Goal: Check status: Check status

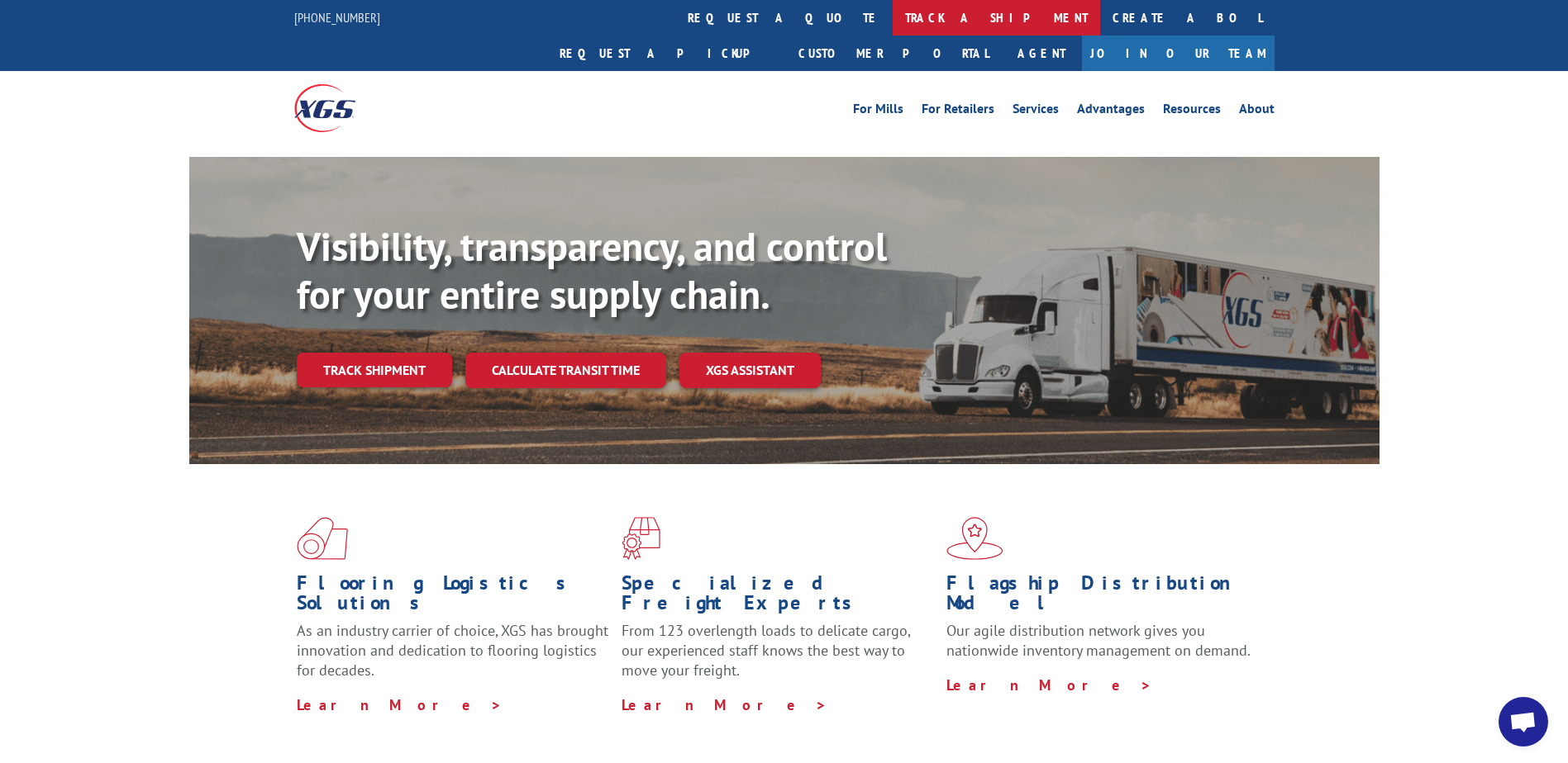
click at [892, 23] on link "track a shipment" at bounding box center [996, 18] width 207 height 36
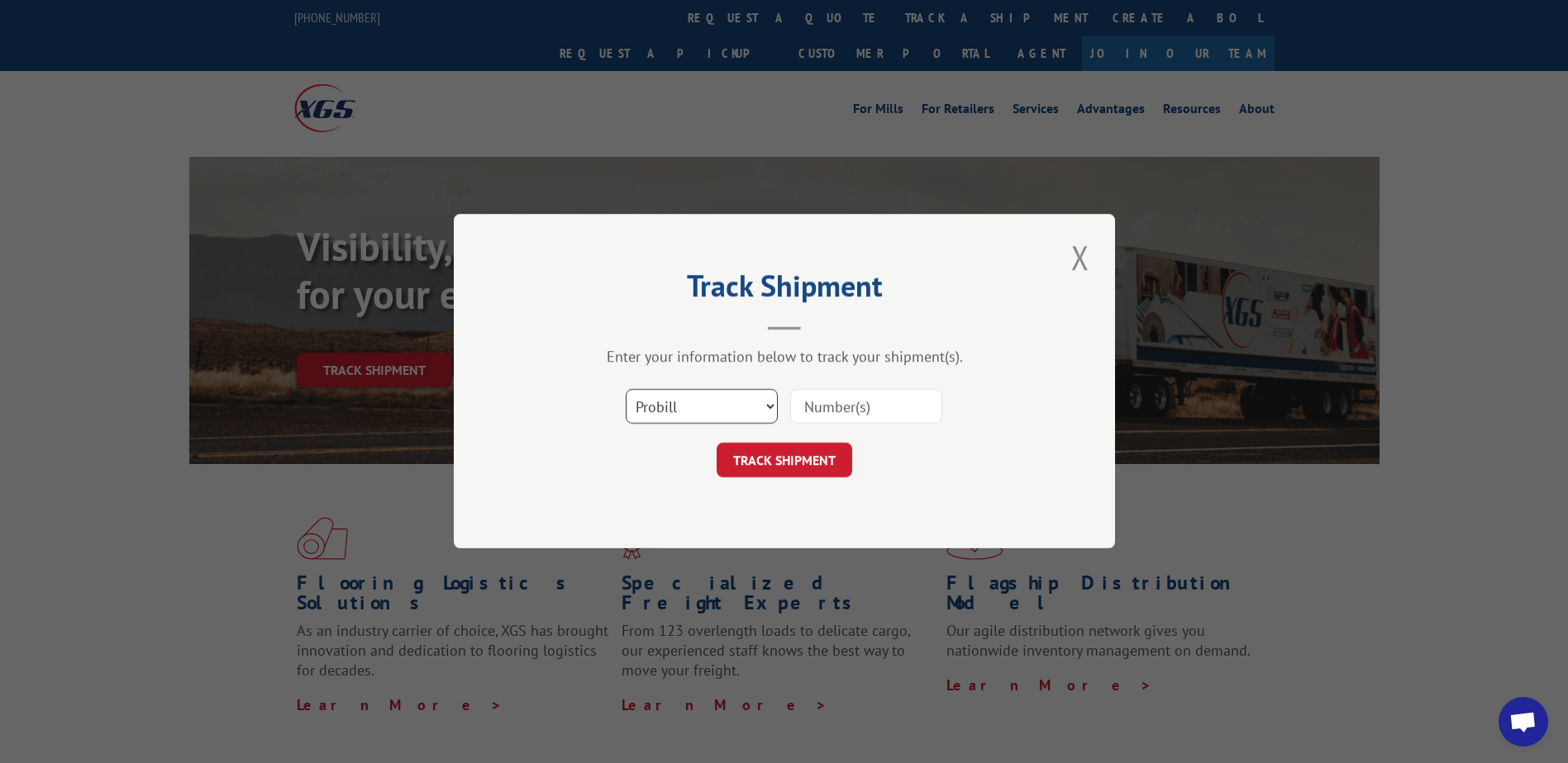
click at [731, 399] on select "Select category... Probill BOL PO" at bounding box center [702, 407] width 152 height 35
select select "bol"
click at [626, 390] on select "Select category... Probill BOL PO" at bounding box center [702, 407] width 152 height 35
click at [858, 402] on input at bounding box center [866, 407] width 152 height 35
paste input "4880090"
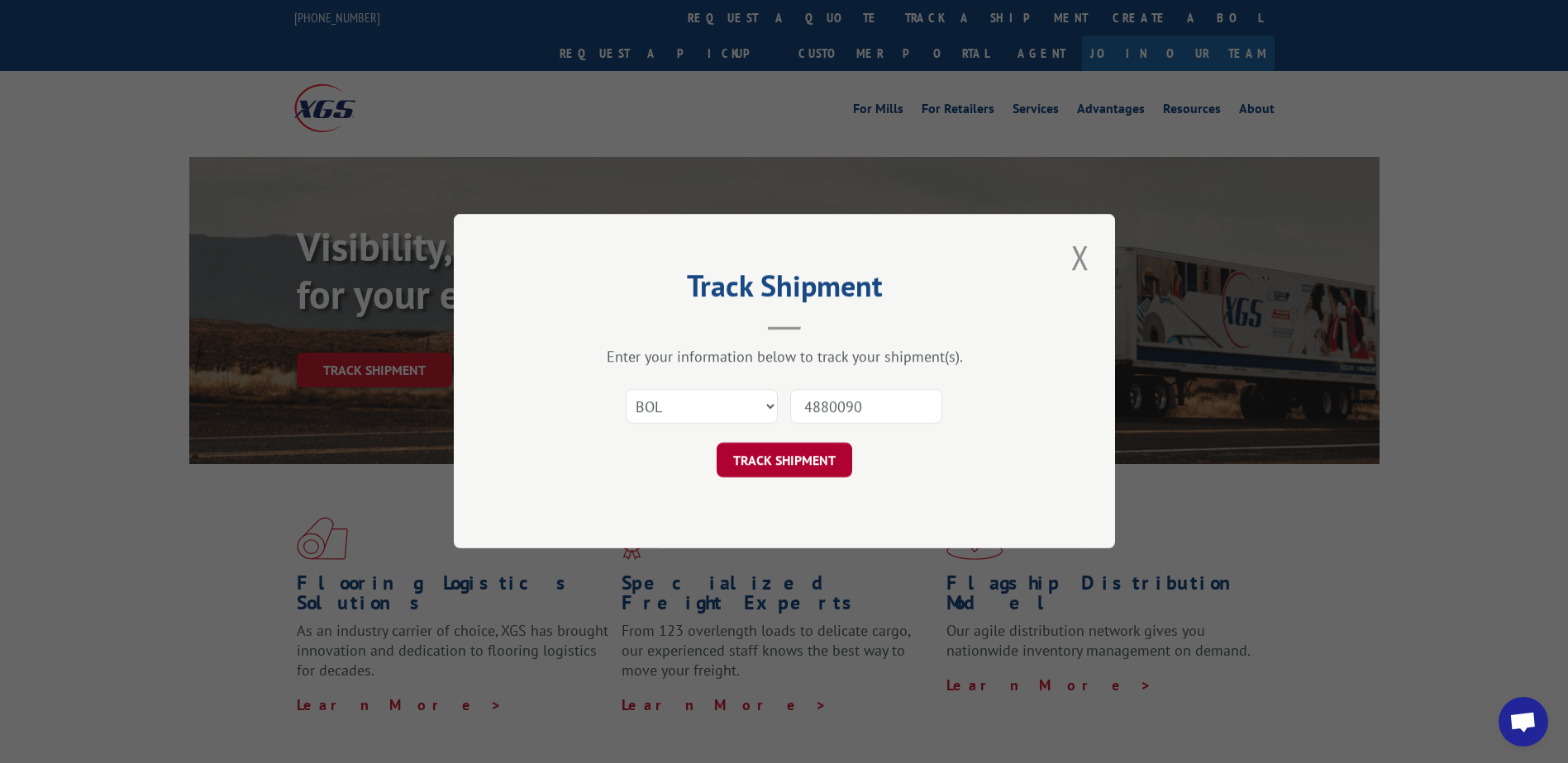
type input "4880090"
click at [780, 452] on button "TRACK SHIPMENT" at bounding box center [784, 460] width 136 height 35
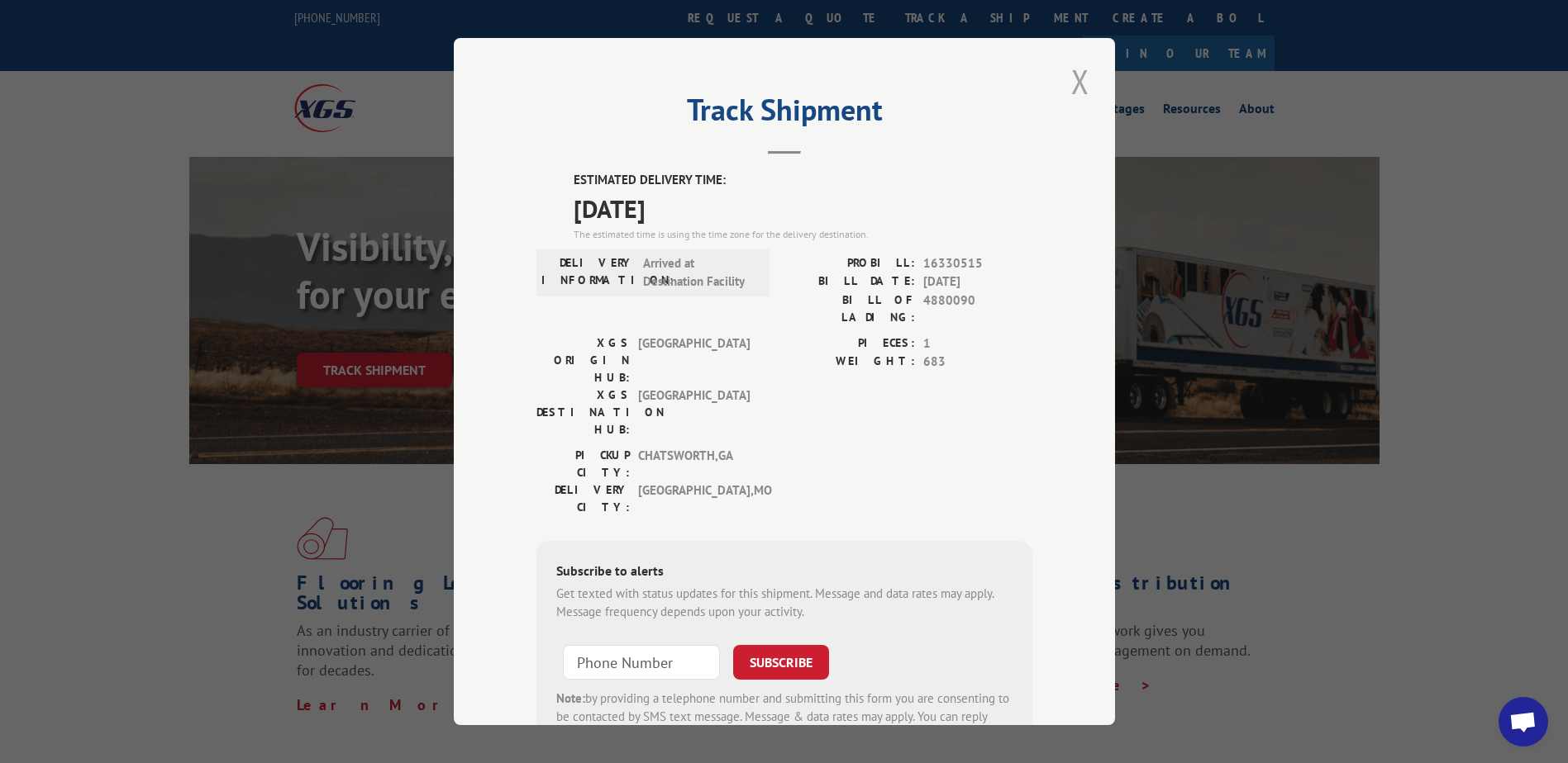
click at [1068, 82] on button "Close modal" at bounding box center [1079, 81] width 28 height 46
